Goal: Entertainment & Leisure: Browse casually

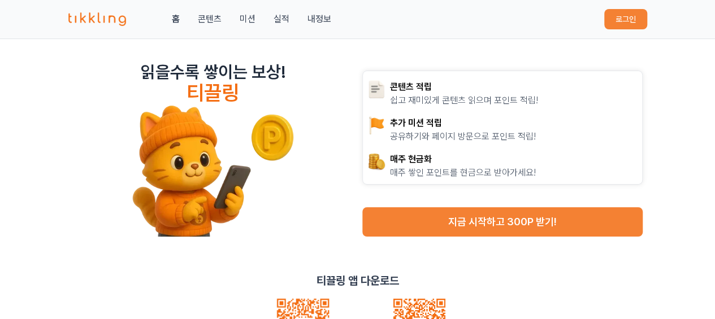
click at [626, 19] on button "로그인" at bounding box center [625, 19] width 43 height 20
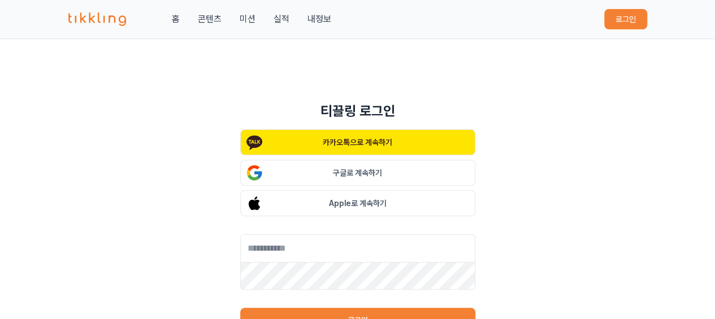
click at [383, 147] on button "카카오톡으로 계속하기" at bounding box center [357, 142] width 235 height 26
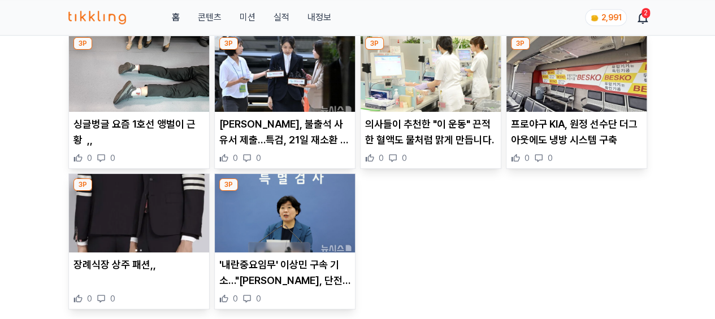
scroll to position [226, 0]
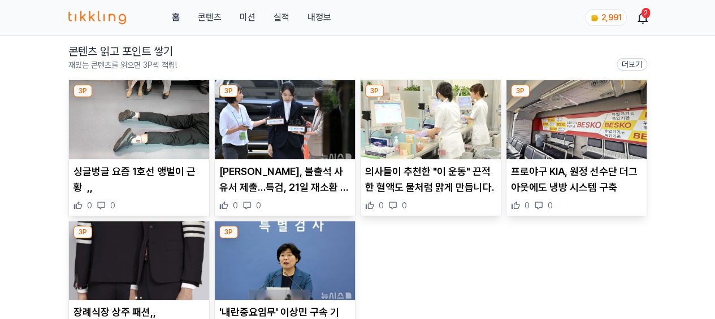
click at [156, 128] on img at bounding box center [139, 119] width 140 height 79
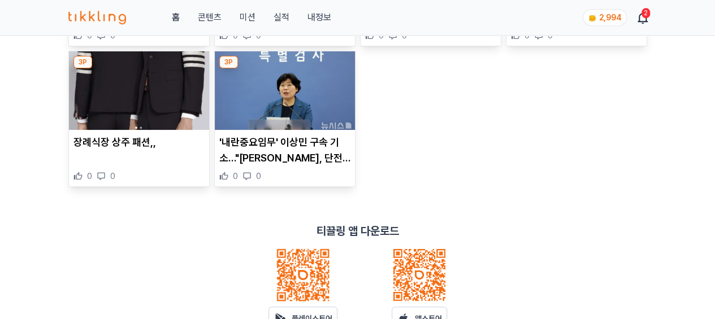
scroll to position [170, 0]
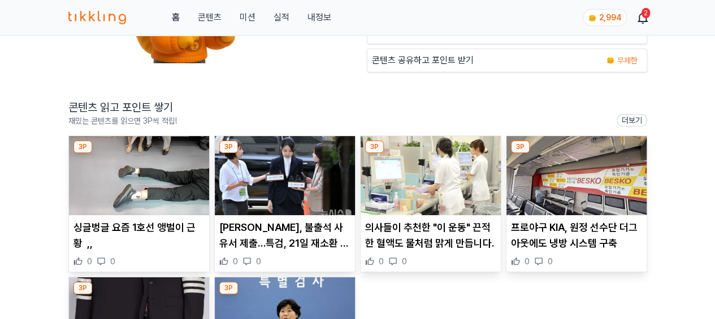
click at [217, 14] on link "콘텐츠" at bounding box center [209, 18] width 24 height 14
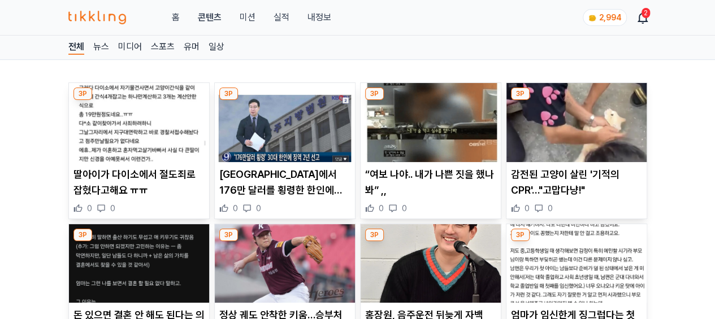
click at [131, 46] on link "미디어" at bounding box center [130, 47] width 24 height 15
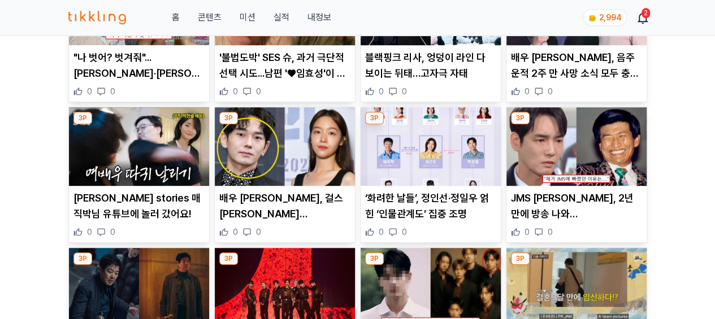
scroll to position [339, 0]
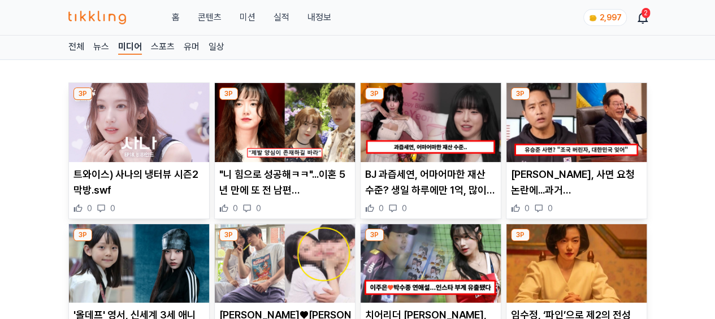
click at [135, 45] on link "미디어" at bounding box center [130, 47] width 24 height 15
click at [163, 44] on link "스포츠" at bounding box center [163, 47] width 24 height 15
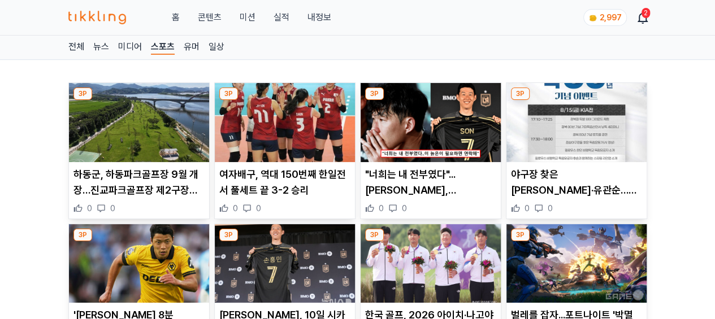
click at [135, 44] on link "미디어" at bounding box center [130, 47] width 24 height 15
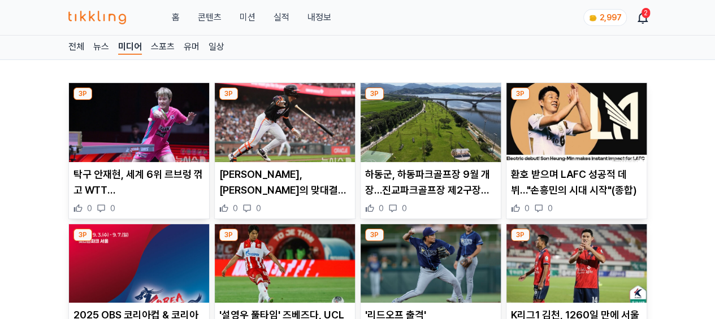
click at [127, 42] on link "미디어" at bounding box center [130, 47] width 24 height 15
click at [102, 42] on link "뉴스" at bounding box center [101, 47] width 16 height 15
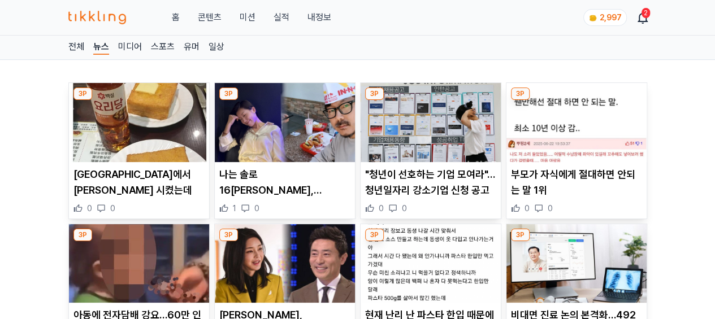
click at [133, 46] on link "미디어" at bounding box center [130, 47] width 24 height 15
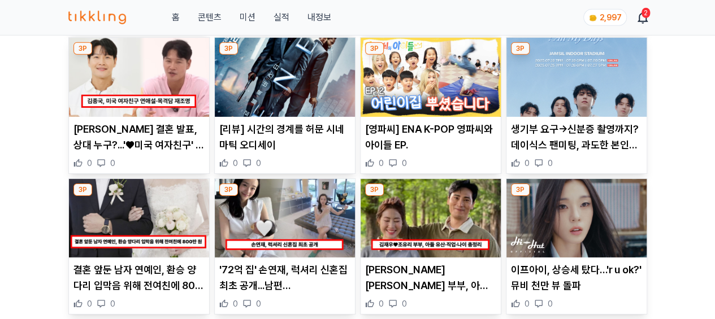
scroll to position [1639, 0]
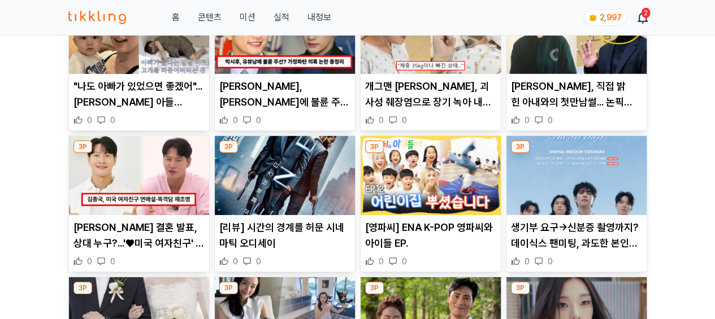
click at [451, 160] on img at bounding box center [430, 175] width 140 height 79
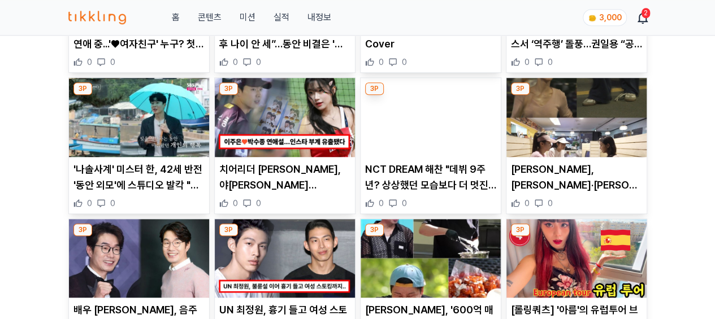
scroll to position [2599, 0]
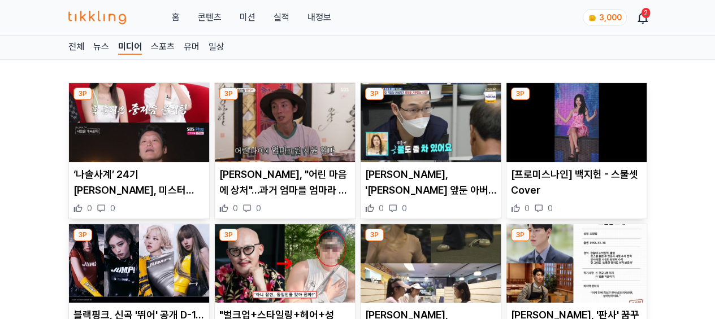
click at [219, 41] on link "일상" at bounding box center [216, 47] width 16 height 15
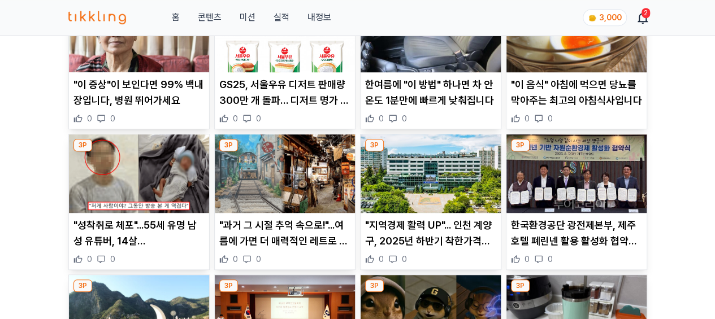
scroll to position [396, 0]
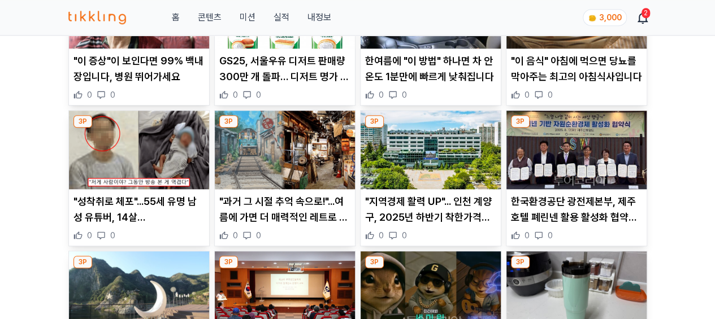
click at [305, 137] on img at bounding box center [285, 150] width 140 height 79
